Goal: Transaction & Acquisition: Purchase product/service

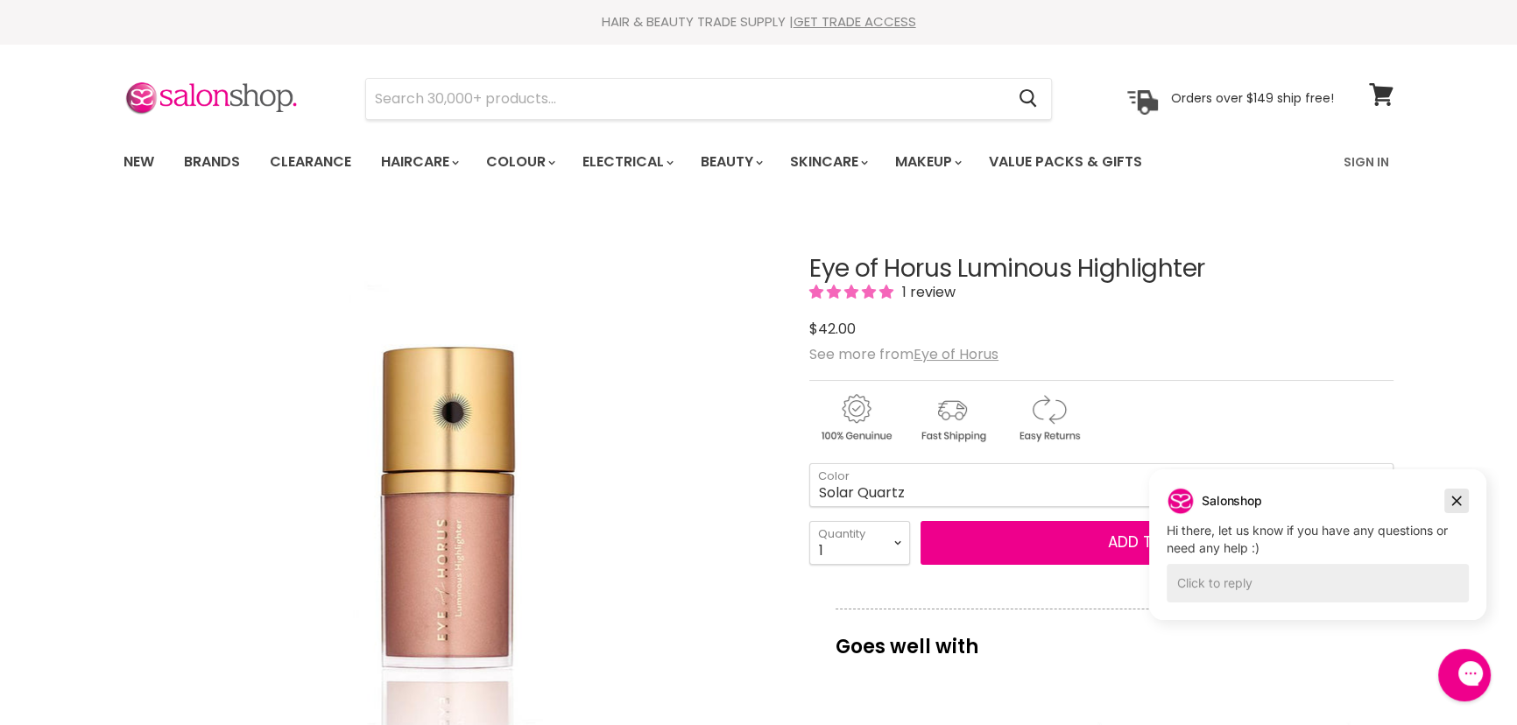
click at [1463, 500] on icon "Dismiss campaign" at bounding box center [1457, 500] width 18 height 21
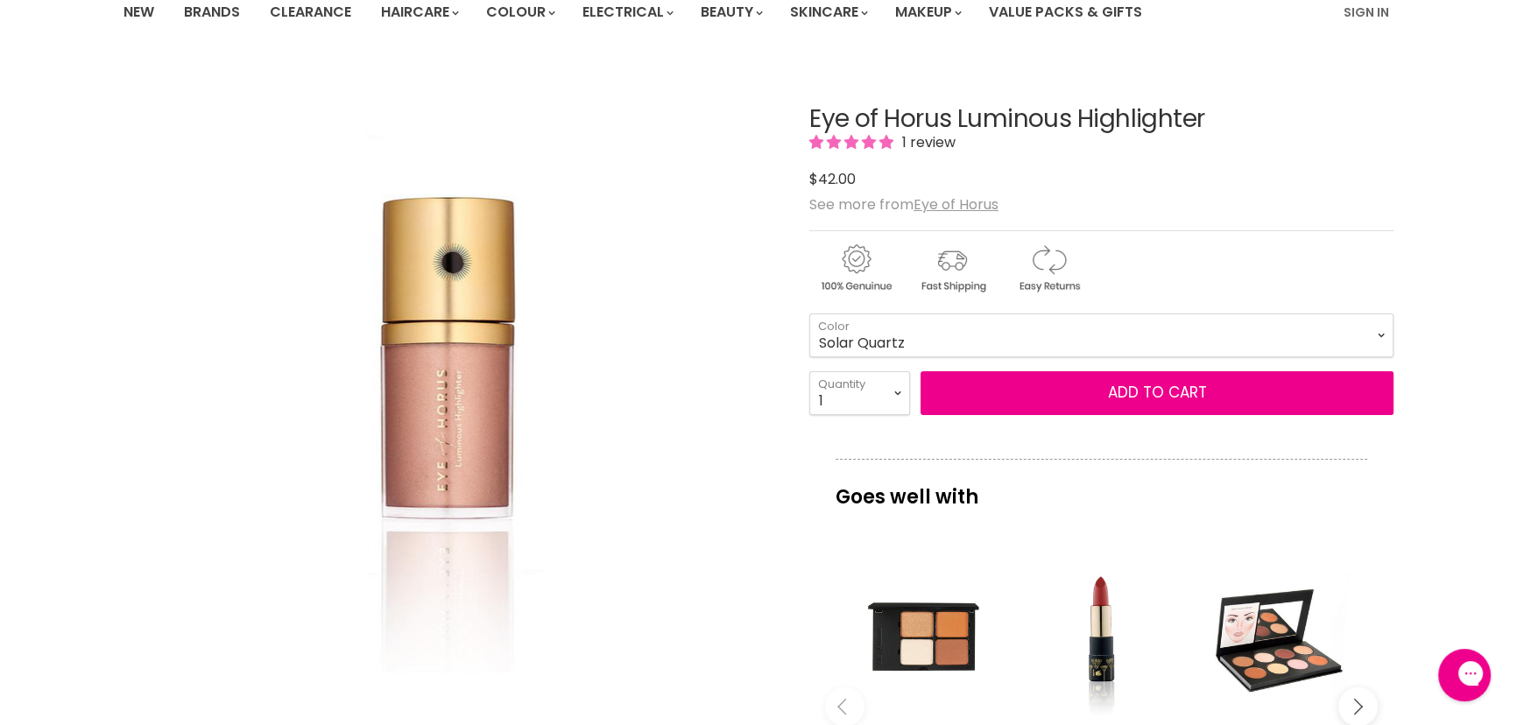
scroll to position [159, 0]
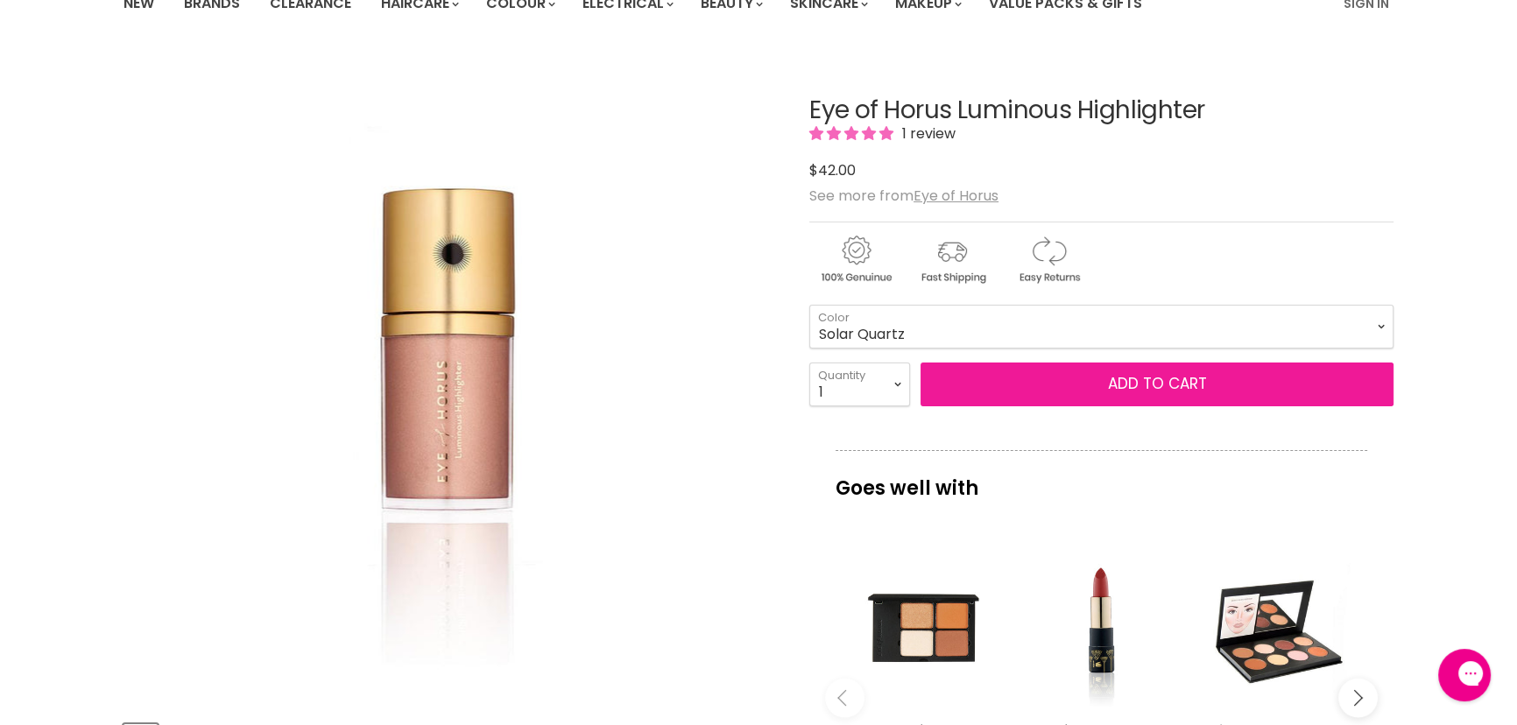
click at [1138, 379] on span "Add to cart" at bounding box center [1157, 383] width 99 height 21
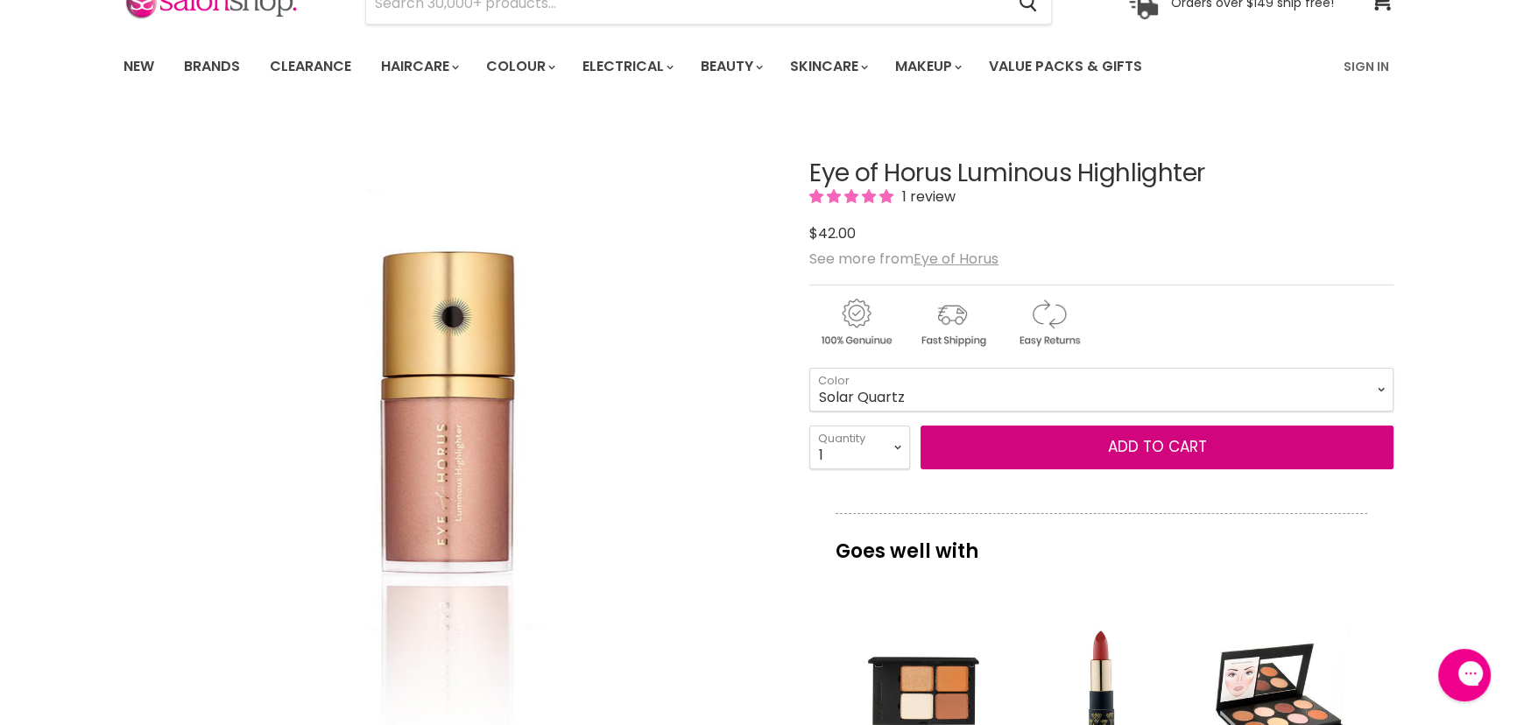
scroll to position [0, 0]
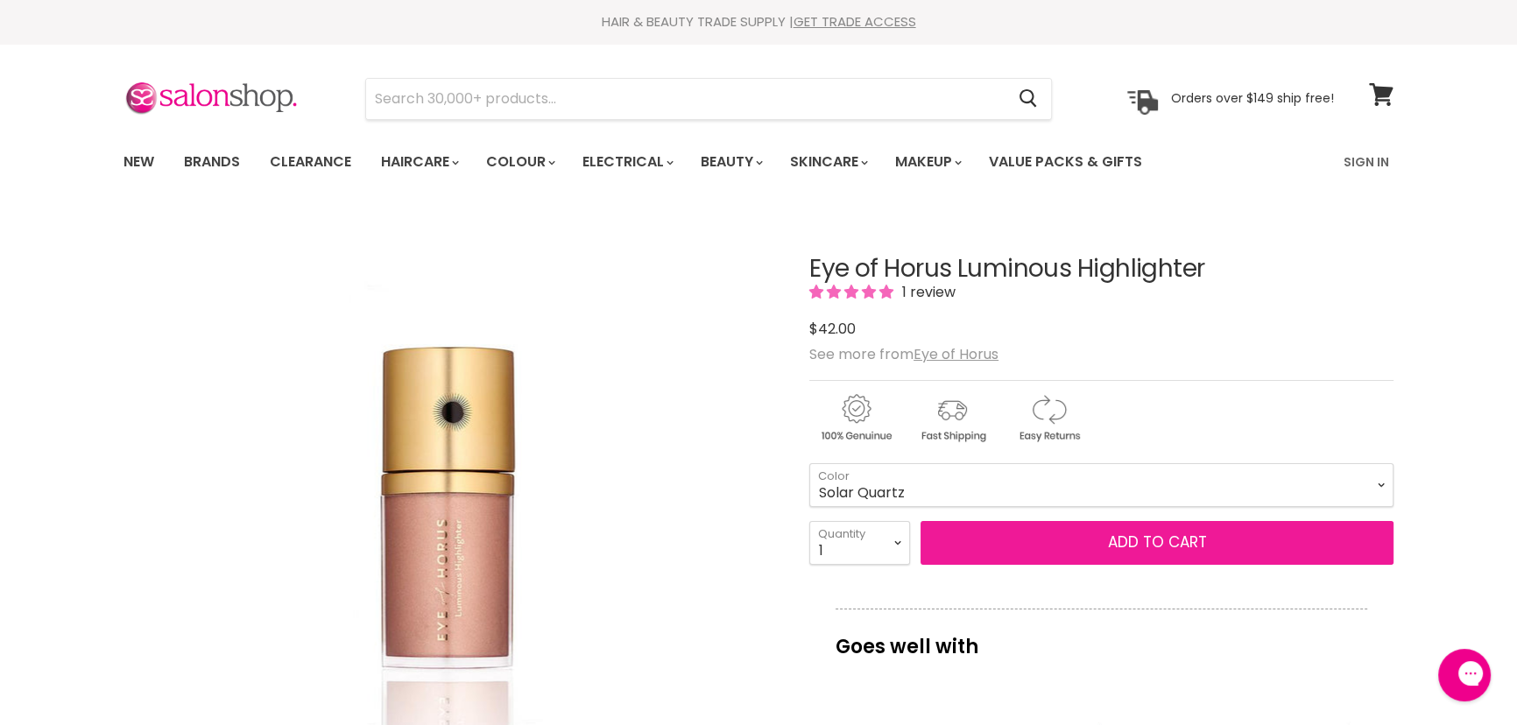
click at [1152, 543] on span "Add to cart" at bounding box center [1157, 542] width 99 height 21
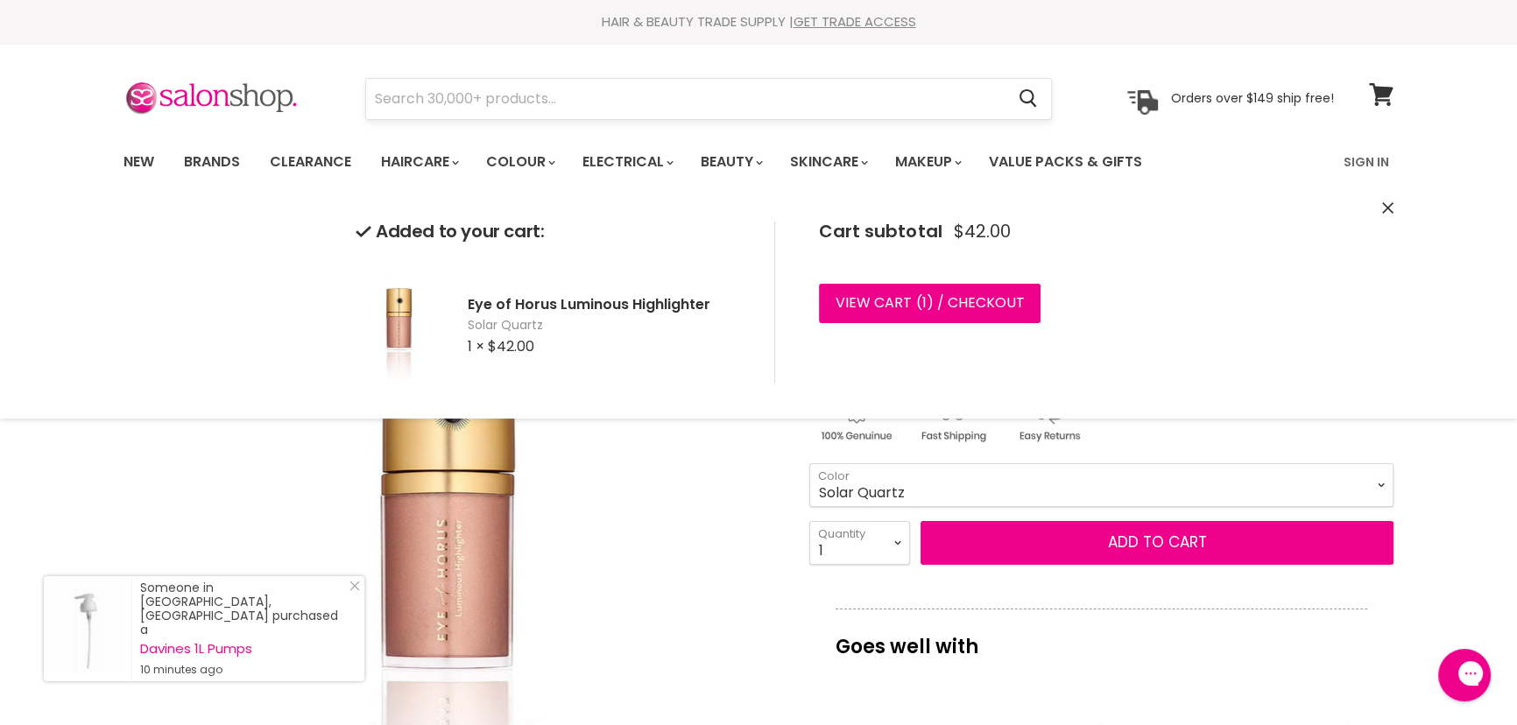
click at [511, 108] on input "Search" at bounding box center [685, 99] width 638 height 40
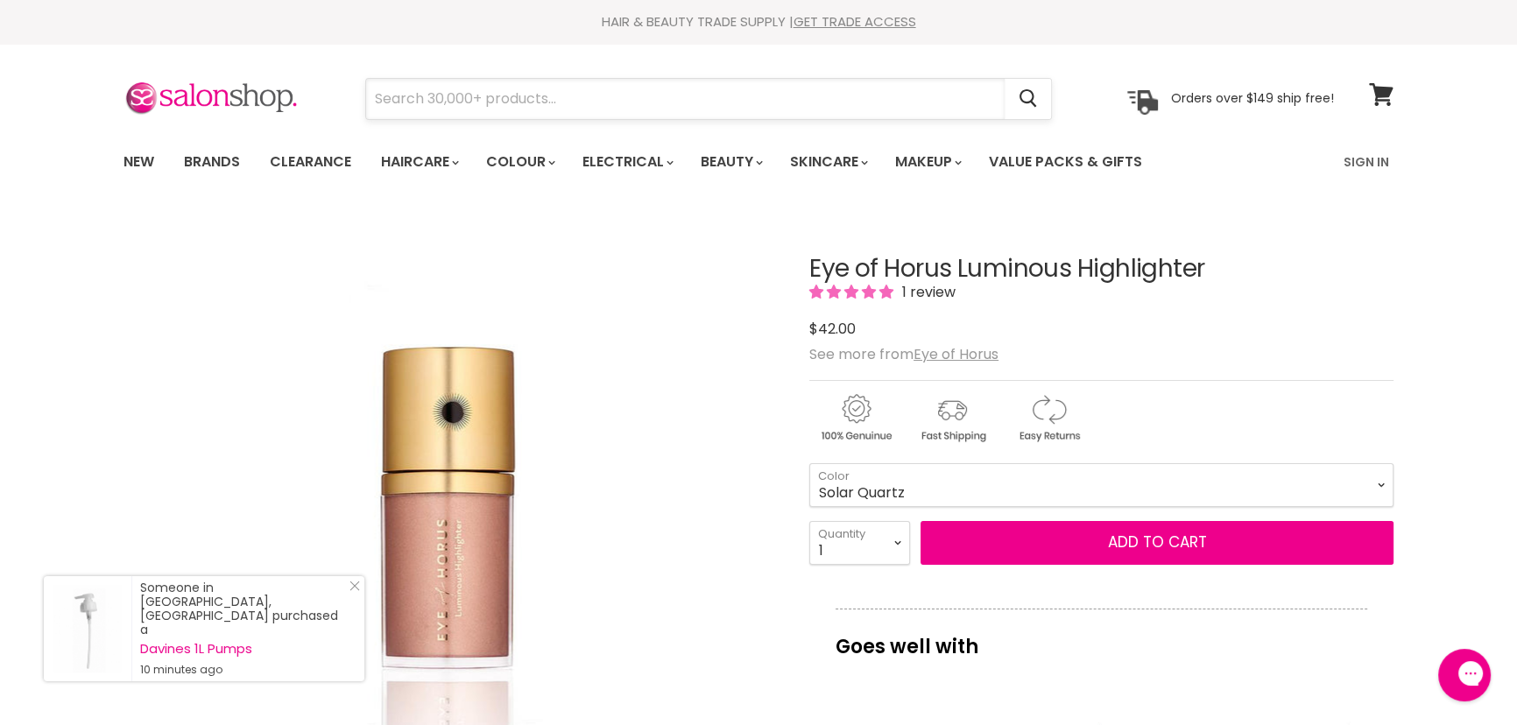
click at [511, 108] on input "Search" at bounding box center [685, 99] width 638 height 40
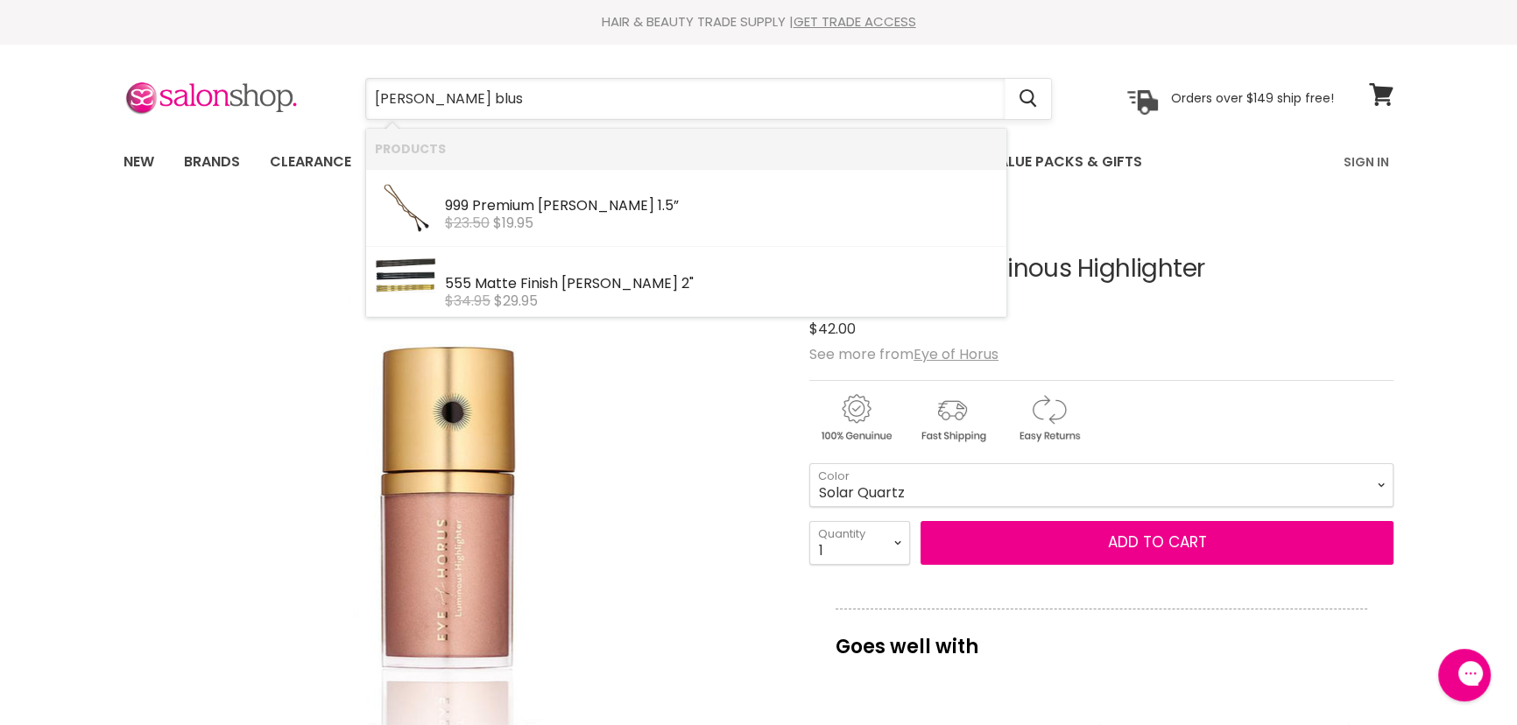
type input "[PERSON_NAME] blush"
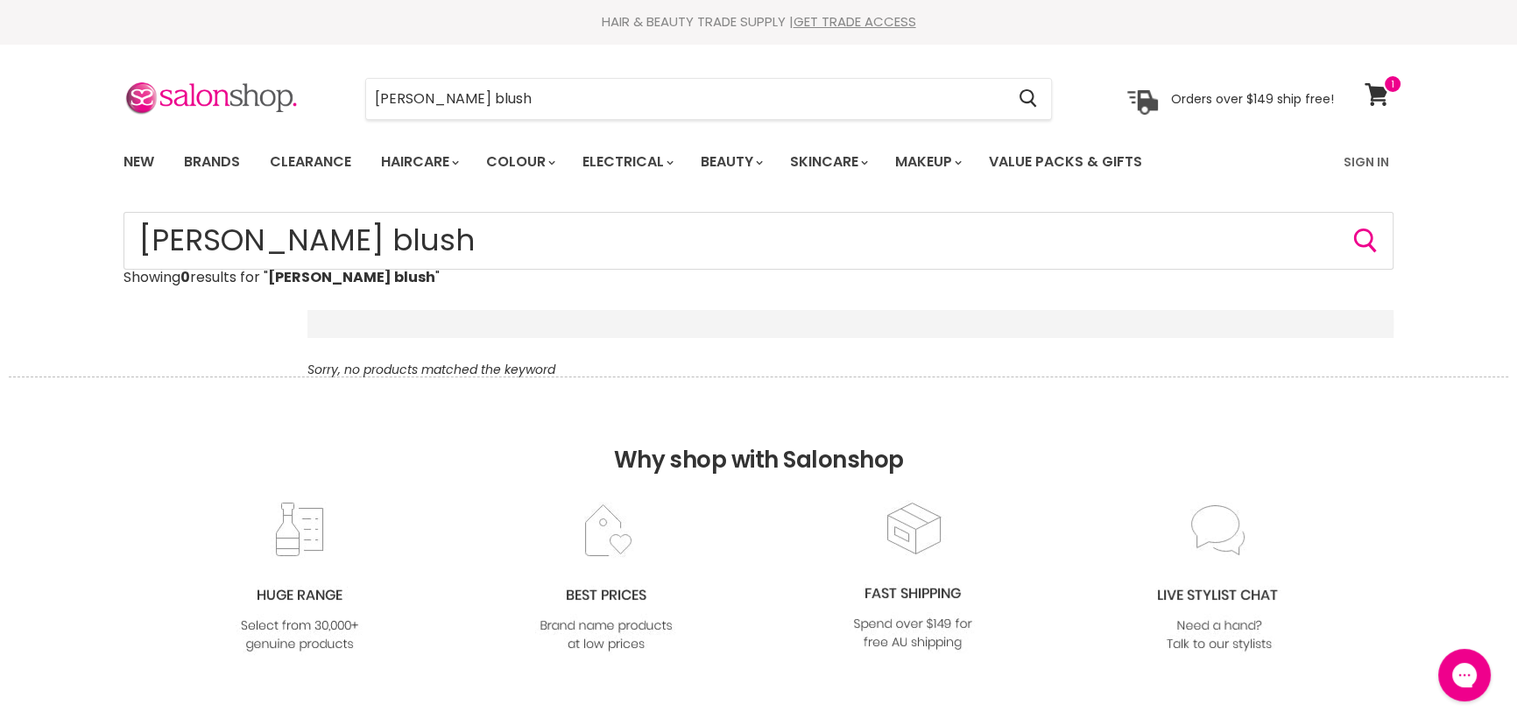
type input "h"
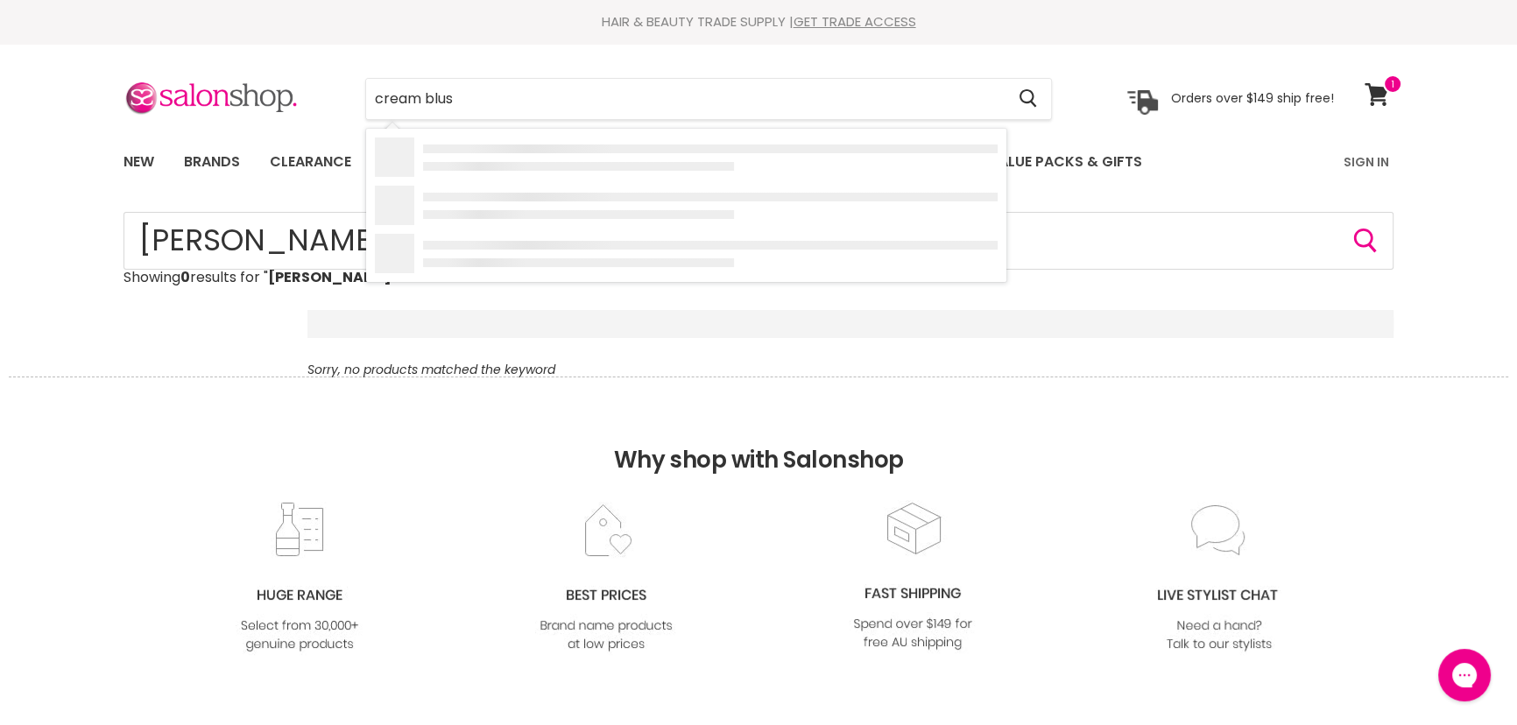
type input "cream blush"
